Goal: Task Accomplishment & Management: Use online tool/utility

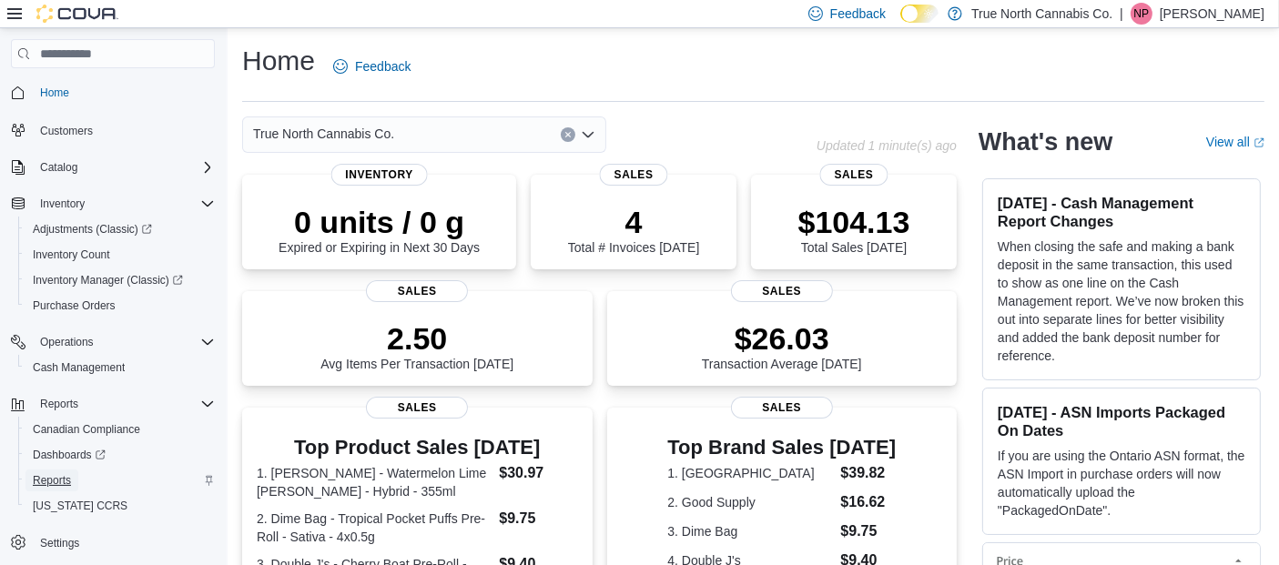
click at [59, 475] on span "Reports" at bounding box center [52, 480] width 38 height 15
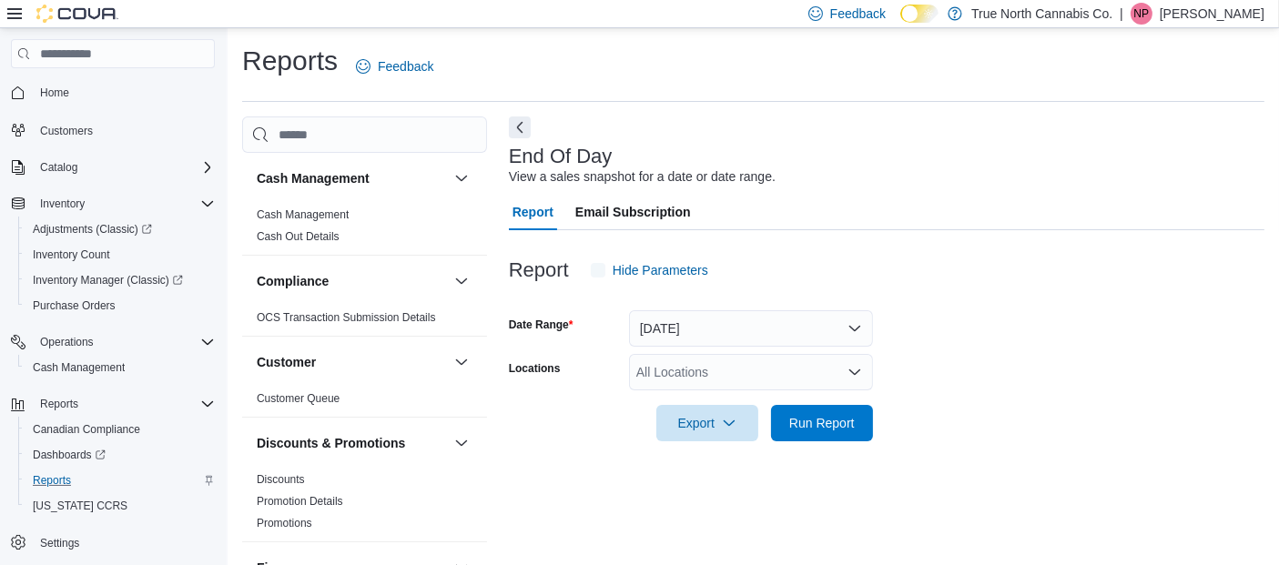
scroll to position [25, 0]
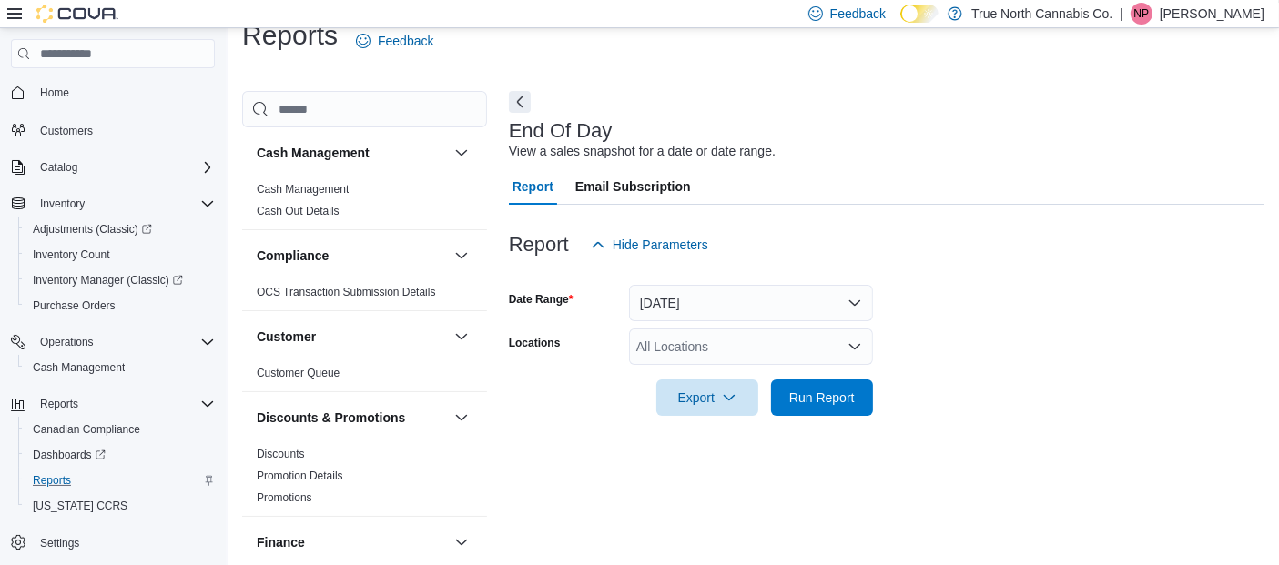
click at [663, 352] on div "All Locations" at bounding box center [751, 347] width 244 height 36
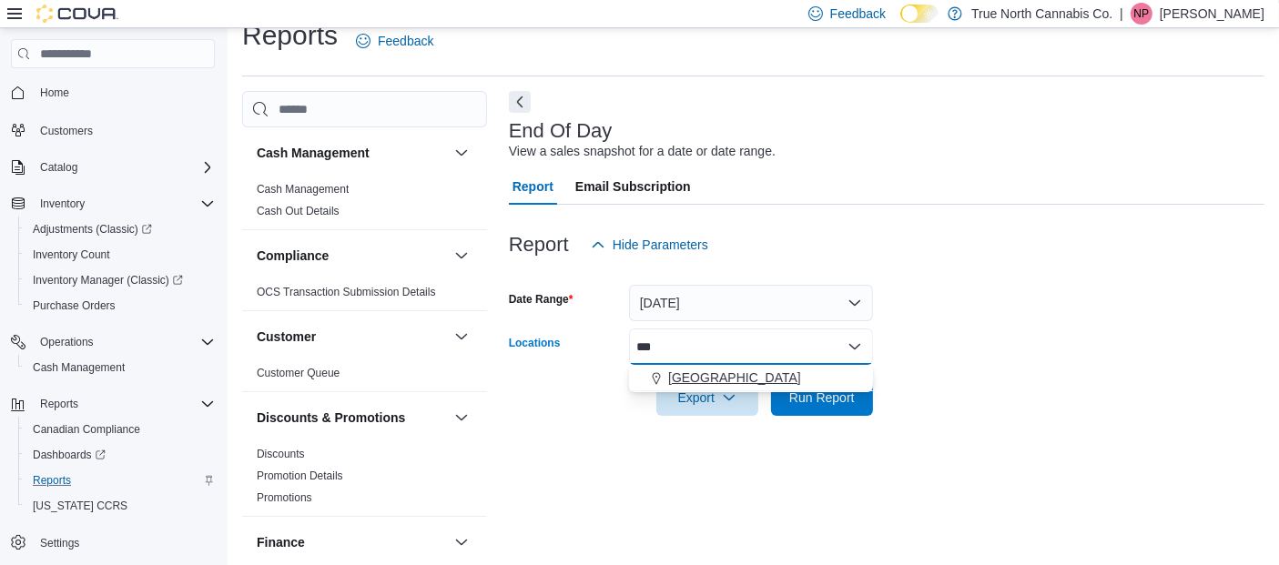
type input "***"
click at [674, 371] on span "[GEOGRAPHIC_DATA]" at bounding box center [734, 378] width 133 height 18
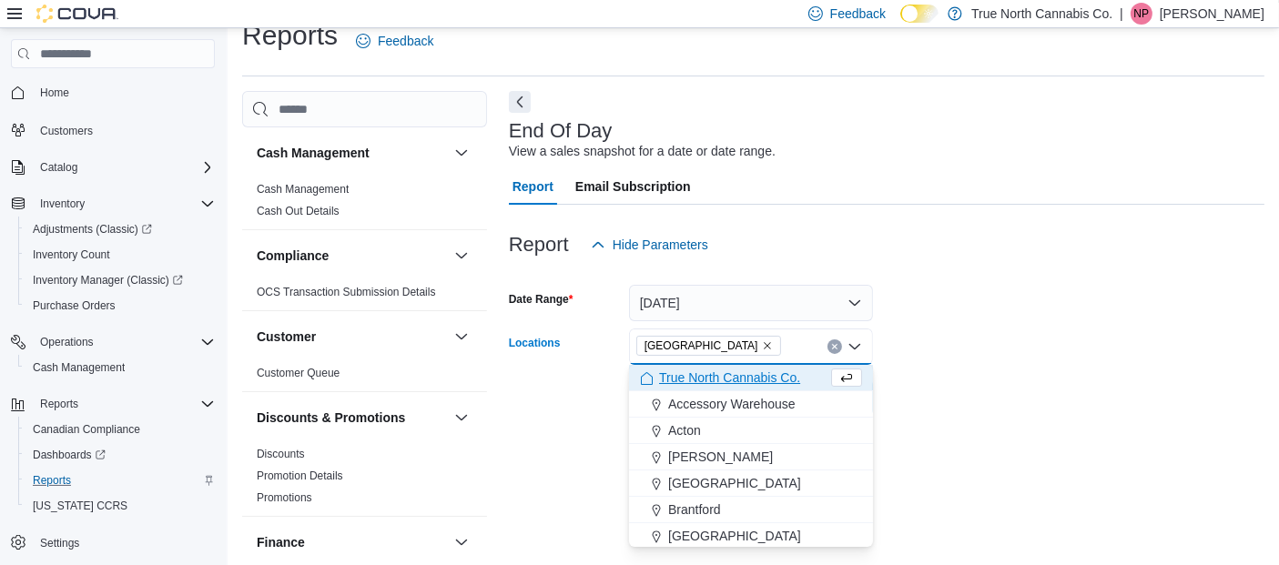
click at [1030, 361] on form "Date Range [DATE] Locations [GEOGRAPHIC_DATA] Combo box. Selected. [GEOGRAPHIC_…" at bounding box center [887, 339] width 756 height 153
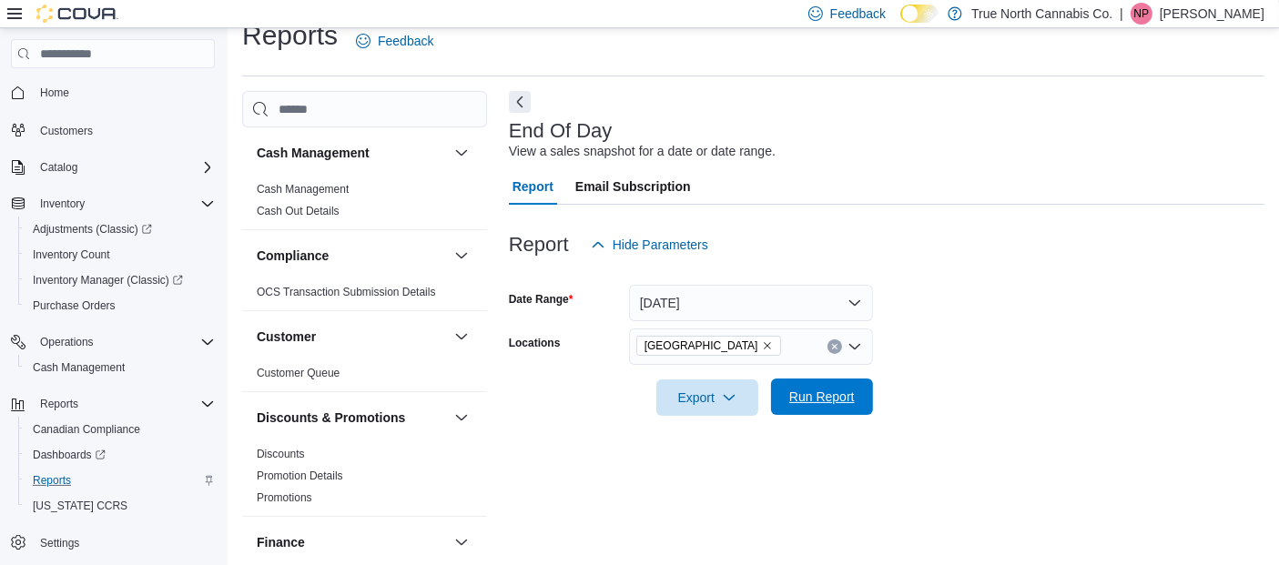
click at [844, 405] on span "Run Report" at bounding box center [822, 397] width 80 height 36
